Goal: Use online tool/utility: Utilize a website feature to perform a specific function

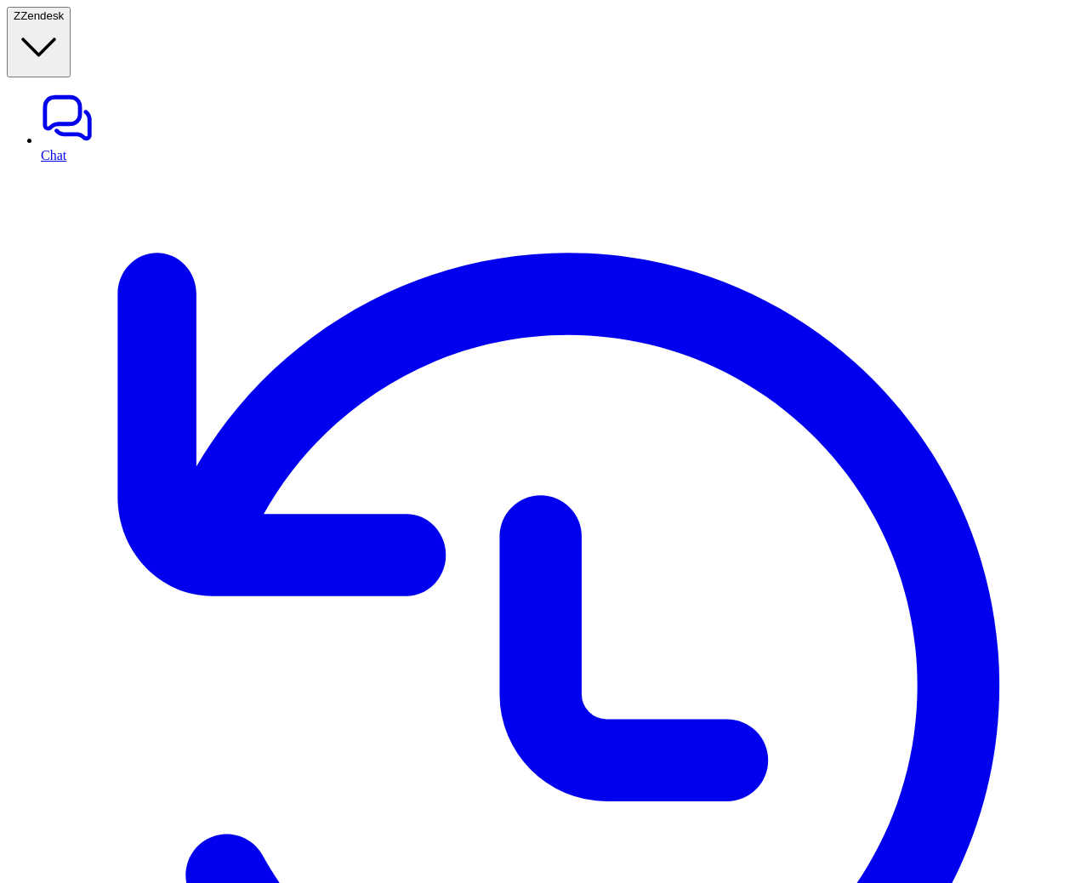
scroll to position [222, 0]
